Goal: Transaction & Acquisition: Purchase product/service

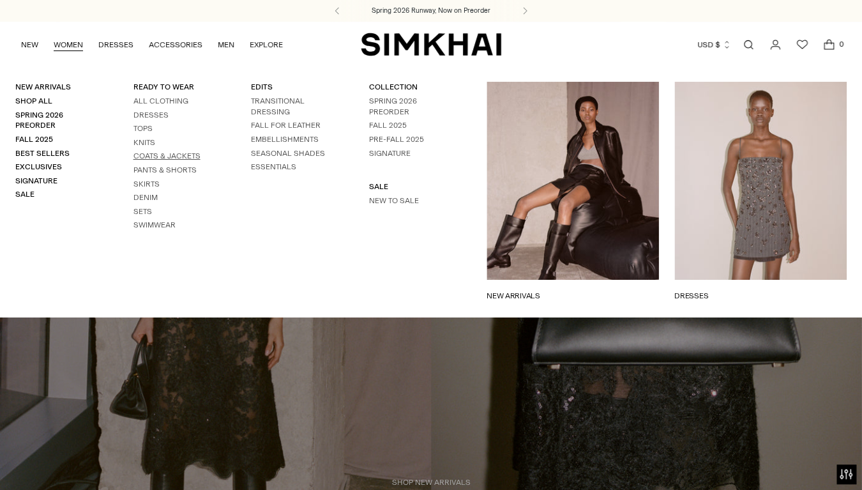
click at [155, 157] on link "Coats & Jackets" at bounding box center [167, 155] width 67 height 9
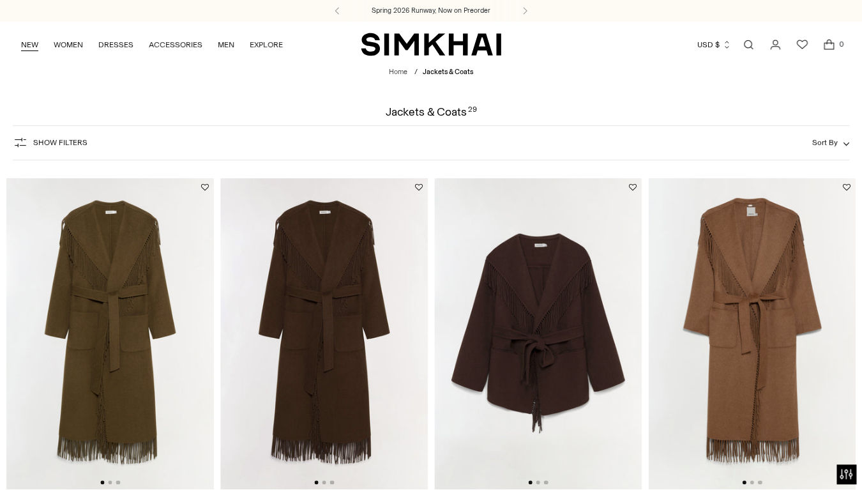
click at [33, 47] on link "NEW" at bounding box center [29, 45] width 17 height 28
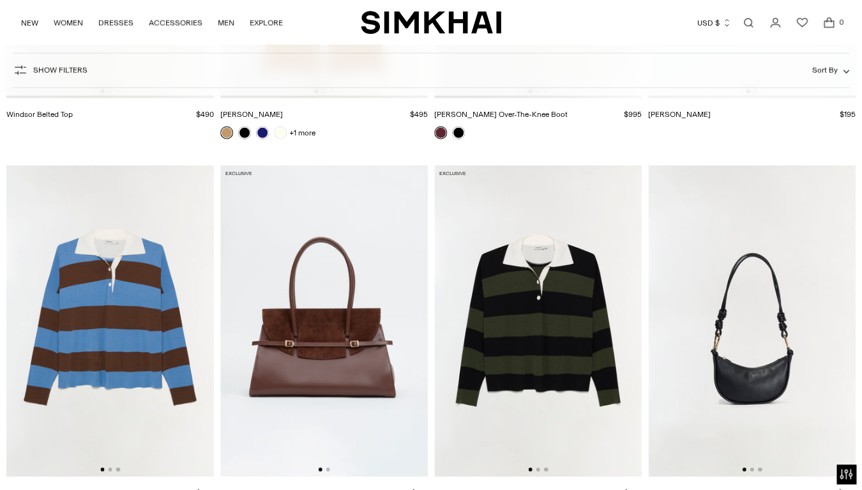
scroll to position [4580, 0]
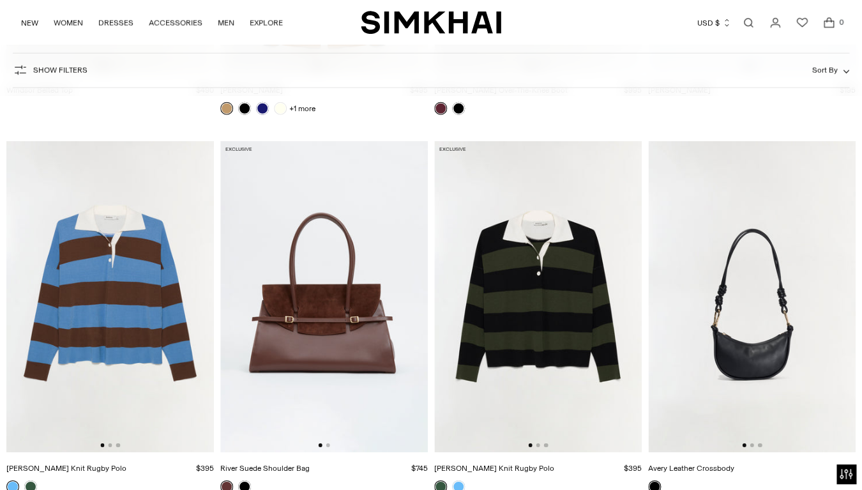
click at [173, 267] on img at bounding box center [110, 297] width 208 height 312
